Goal: Use online tool/utility: Use online tool/utility

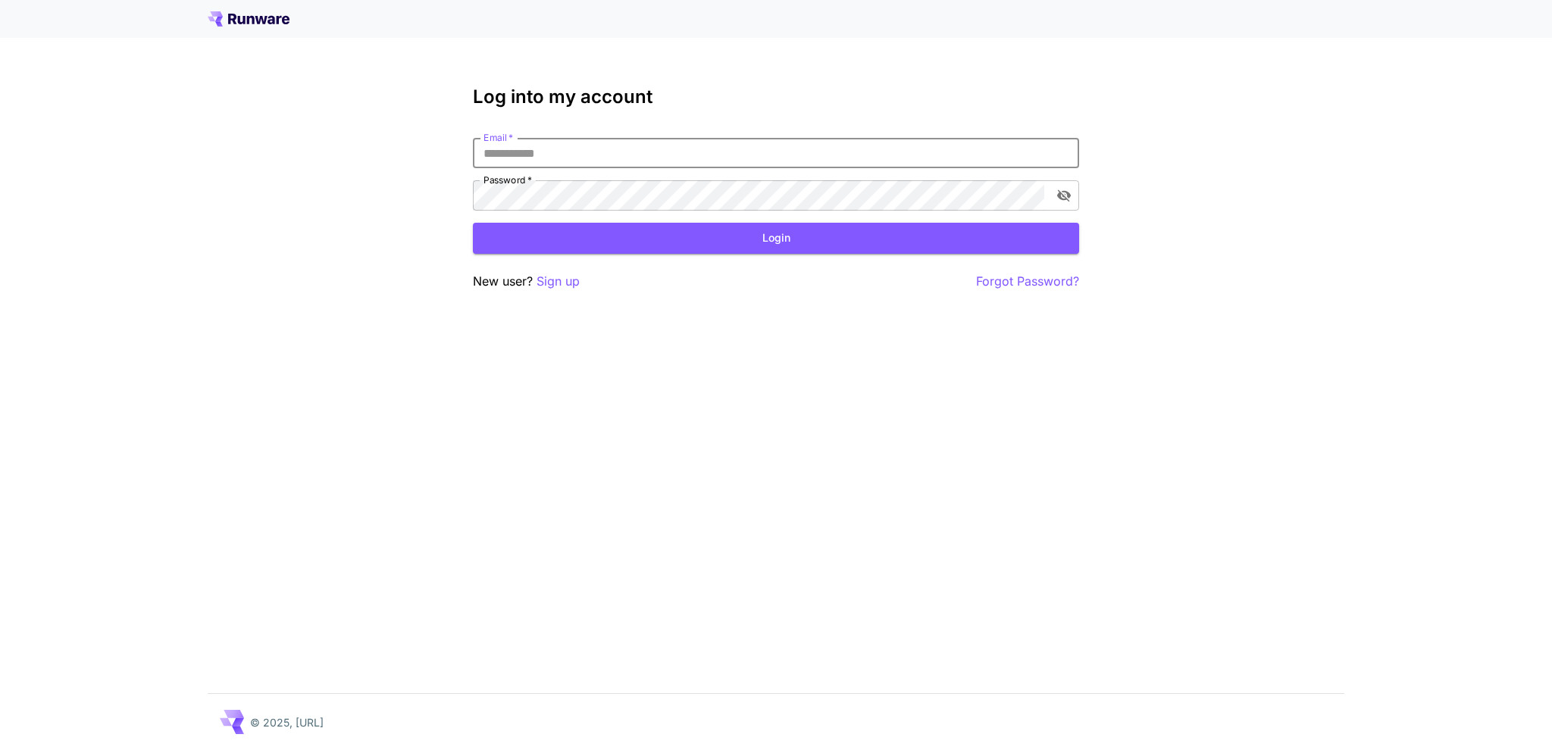
type input "**********"
click at [728, 236] on button "Login" at bounding box center [776, 238] width 606 height 31
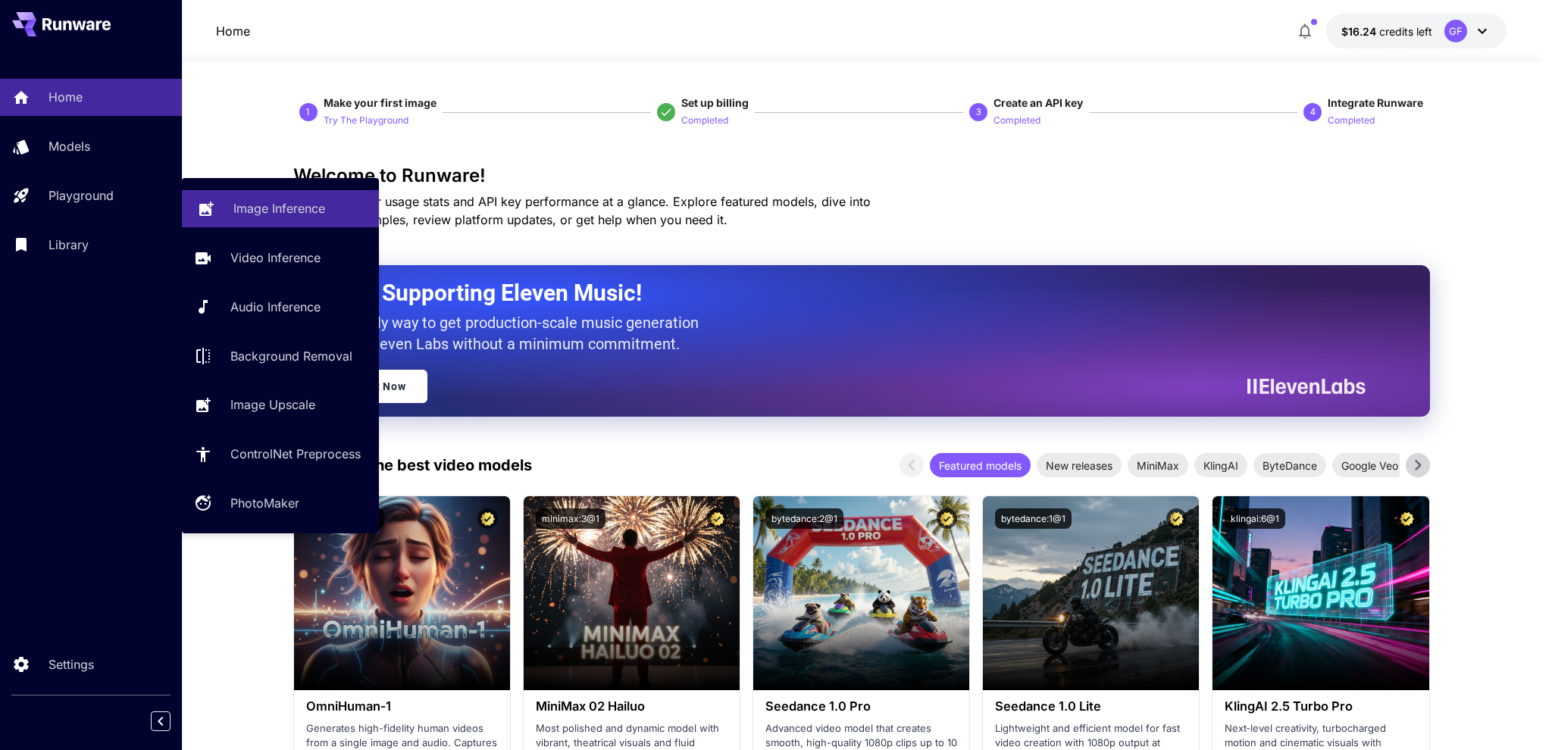
click at [250, 204] on p "Image Inference" at bounding box center [279, 208] width 92 height 18
